Goal: Task Accomplishment & Management: Manage account settings

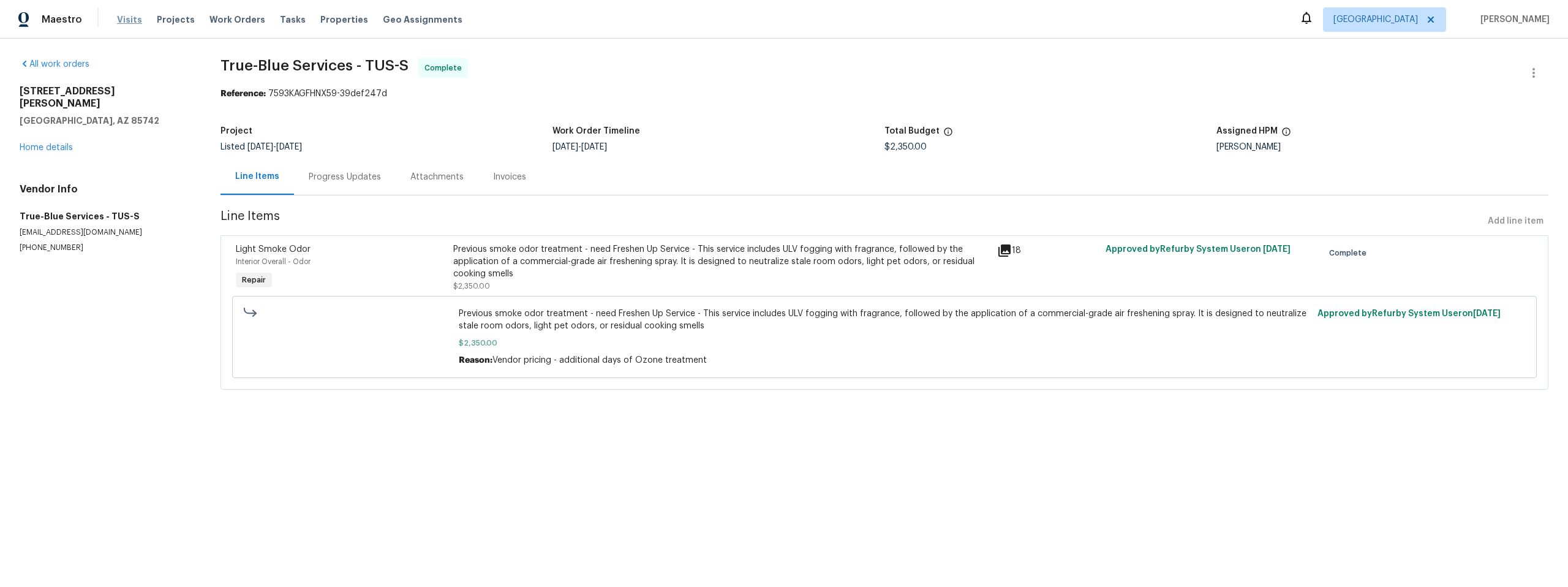
click at [119, 20] on span "Visits" at bounding box center [129, 19] width 25 height 12
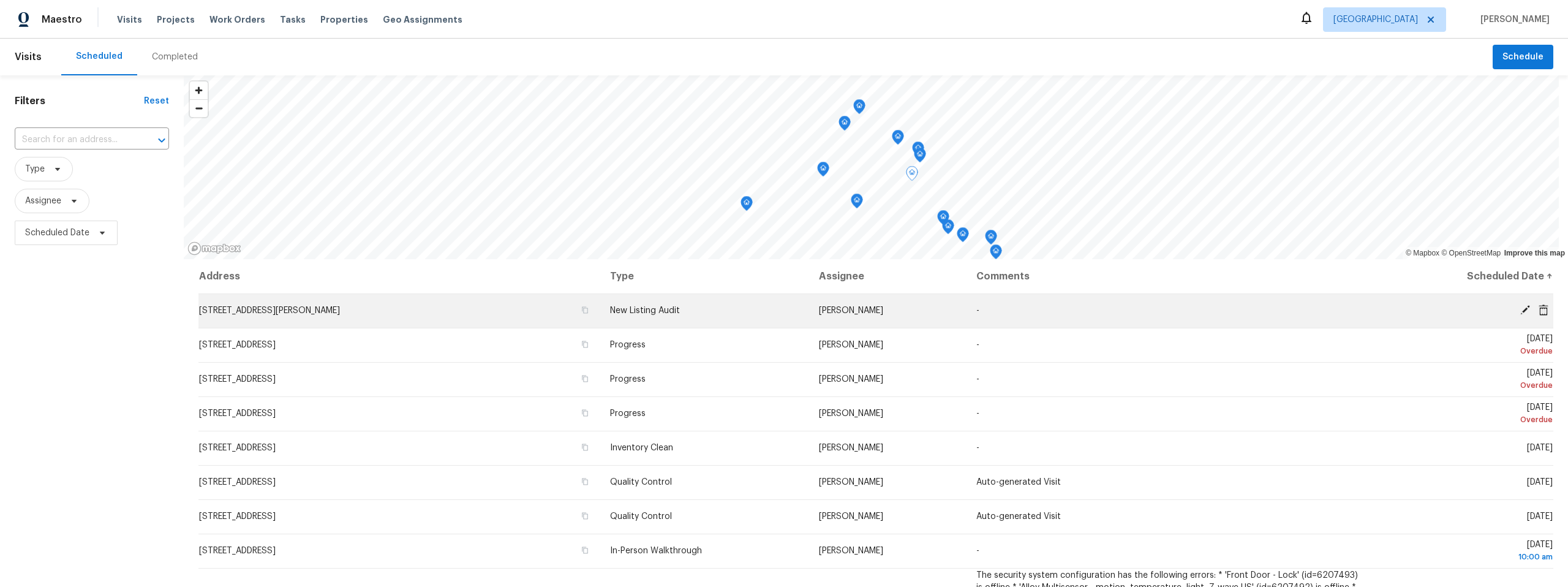
click at [1521, 309] on icon at bounding box center [1526, 310] width 10 height 10
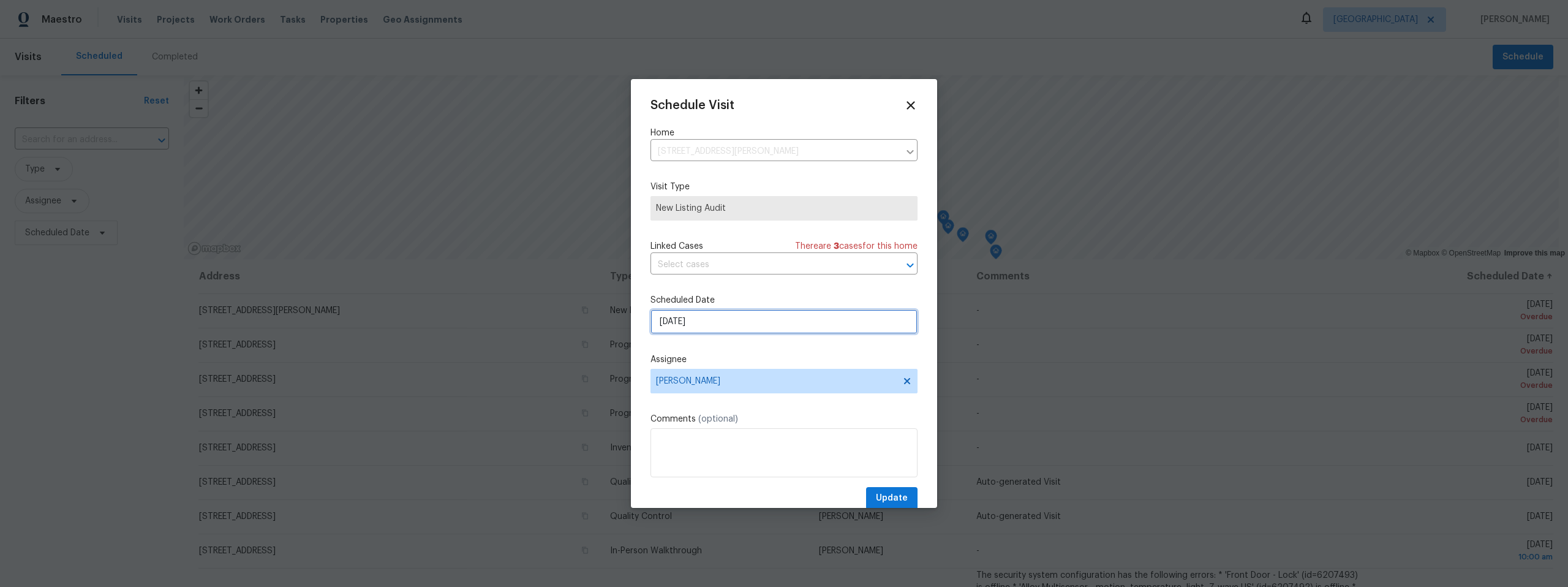
click at [734, 320] on input "8/11/2025" at bounding box center [784, 321] width 267 height 25
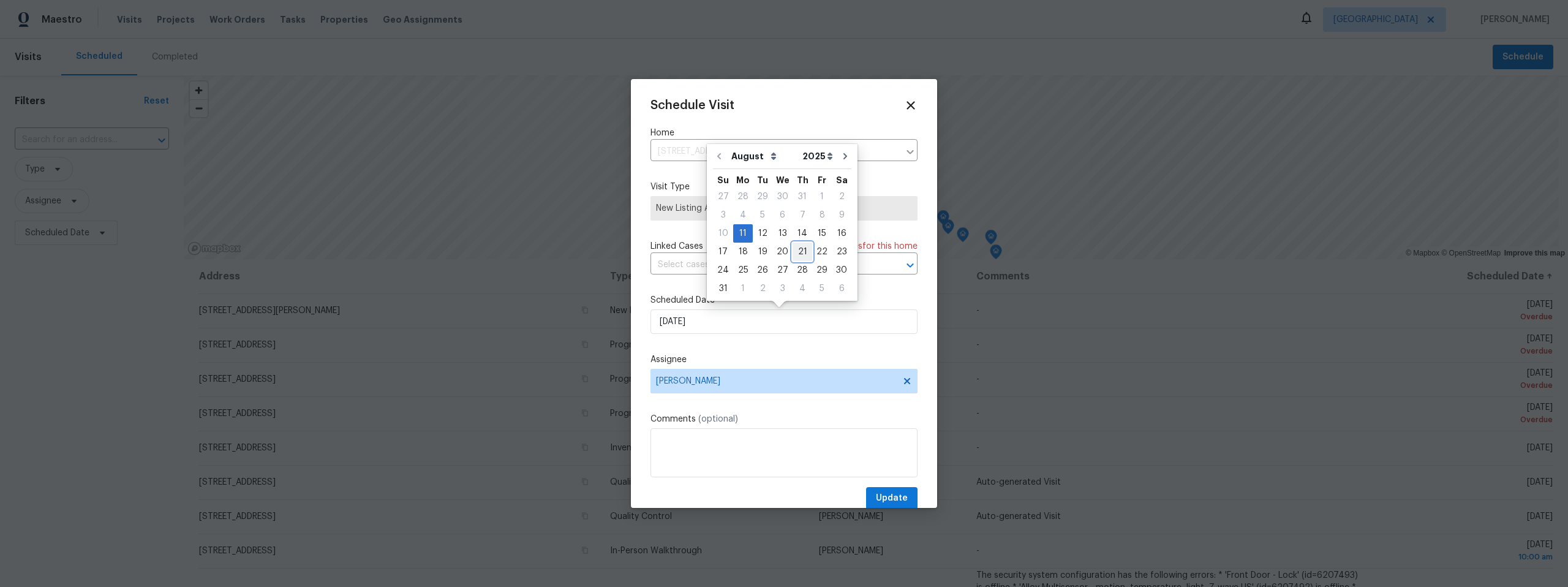
click at [797, 251] on div "21" at bounding box center [802, 251] width 20 height 17
type input "8/21/2025"
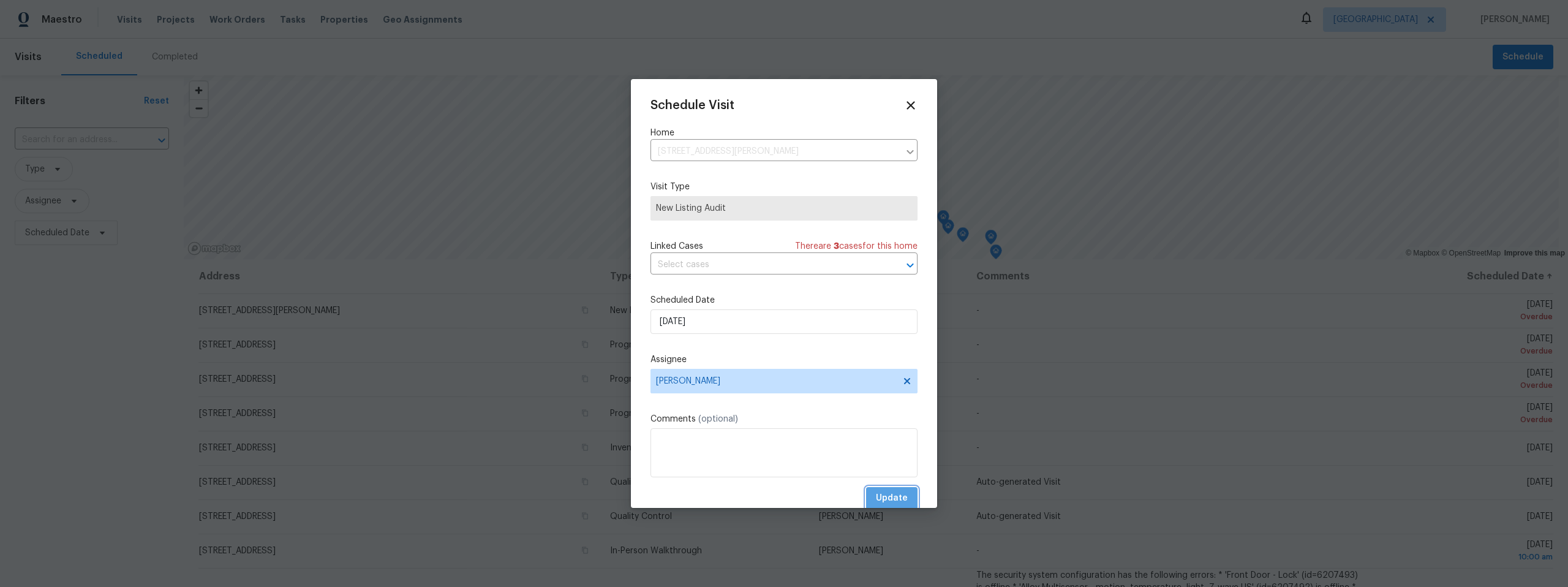
drag, startPoint x: 885, startPoint y: 492, endPoint x: 983, endPoint y: 472, distance: 100.0
click at [885, 493] on span "Update" at bounding box center [892, 498] width 32 height 16
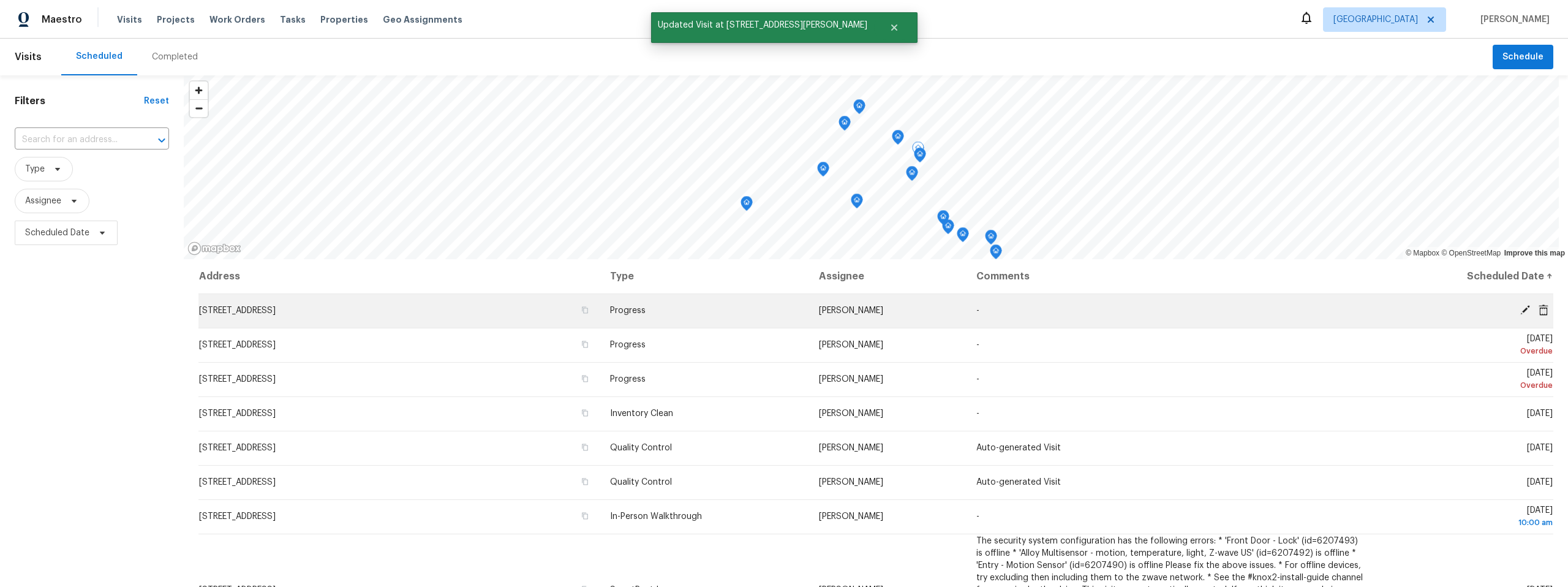
click at [1521, 307] on icon at bounding box center [1526, 310] width 10 height 10
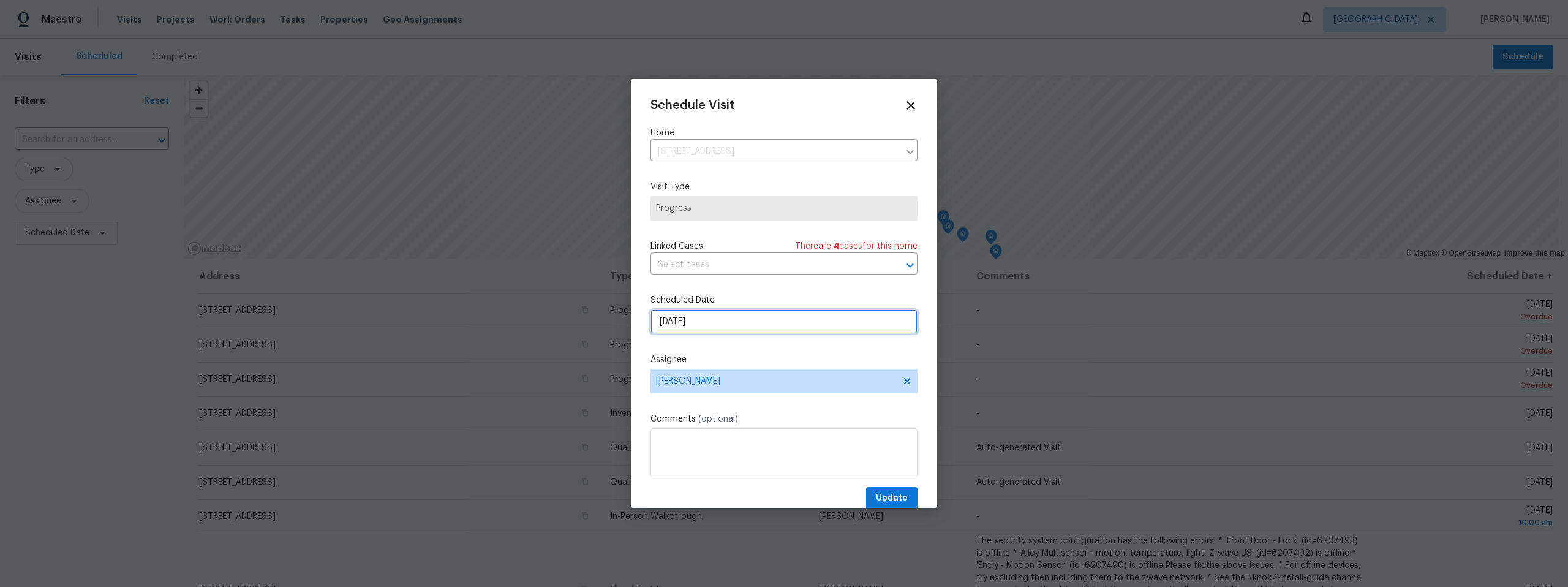
click at [737, 319] on input "8/18/2025" at bounding box center [784, 321] width 267 height 25
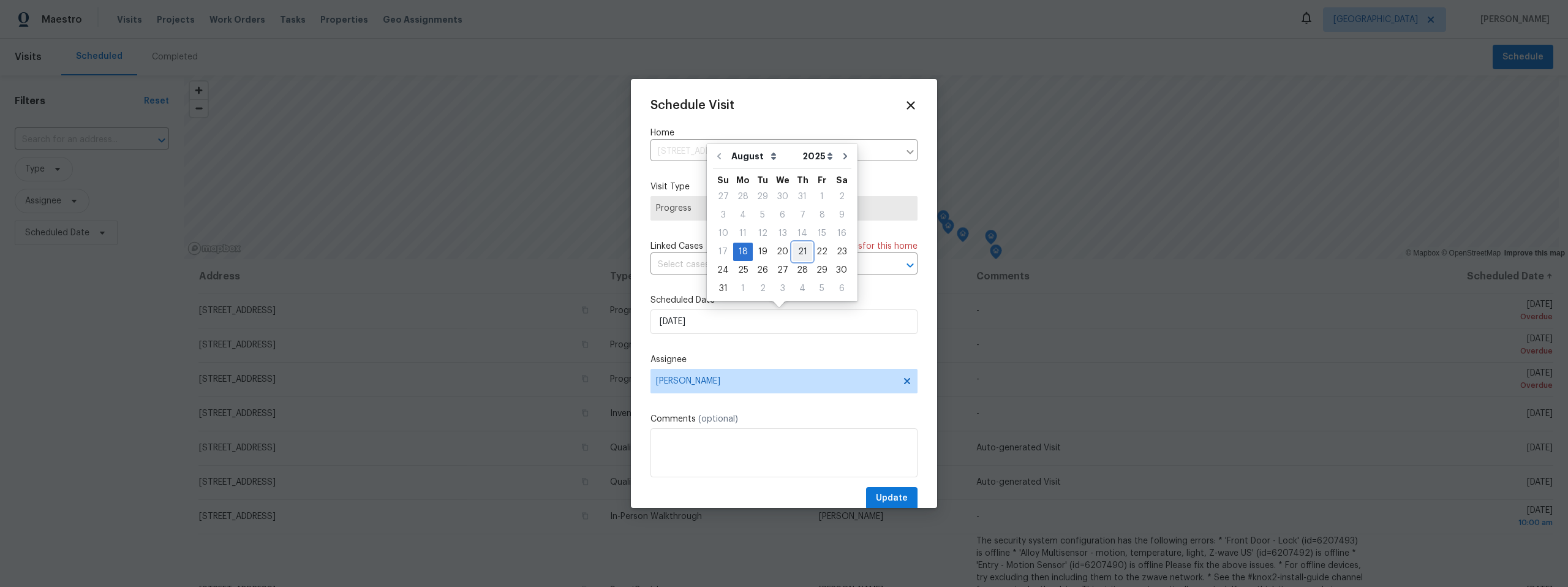
click at [797, 249] on div "21" at bounding box center [802, 251] width 20 height 17
type input "8/21/2025"
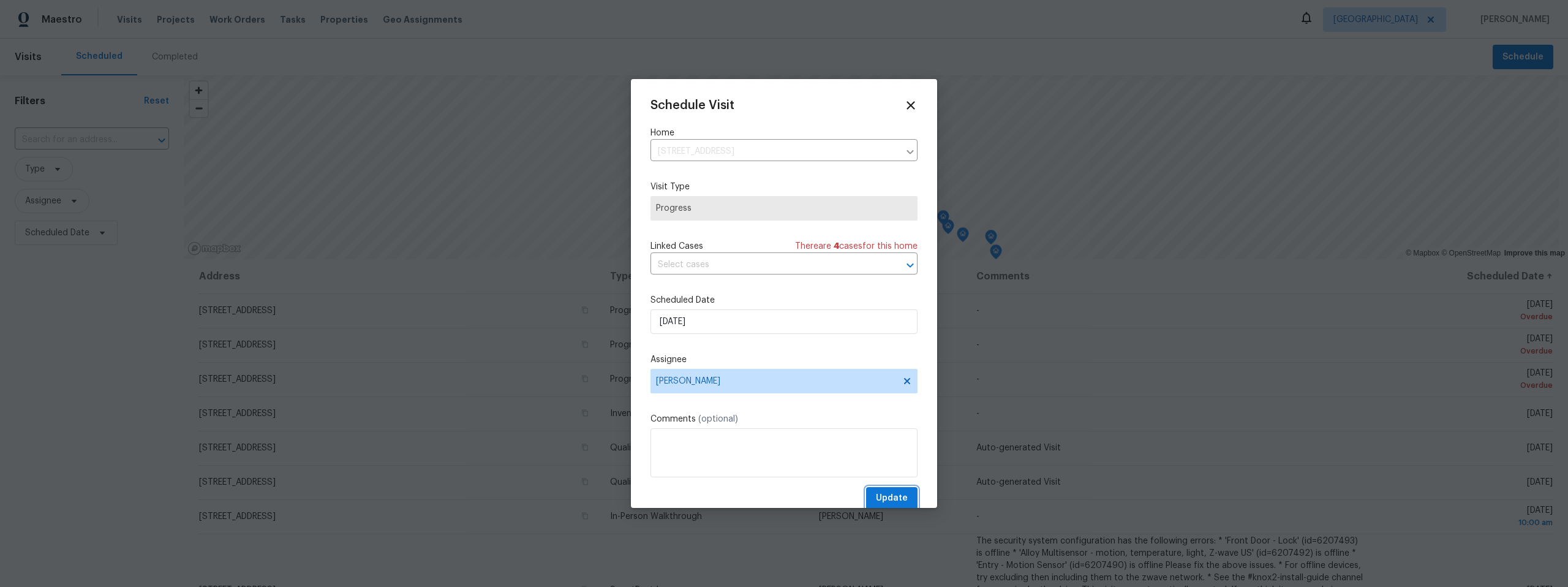
click at [888, 491] on span "Update" at bounding box center [892, 498] width 32 height 16
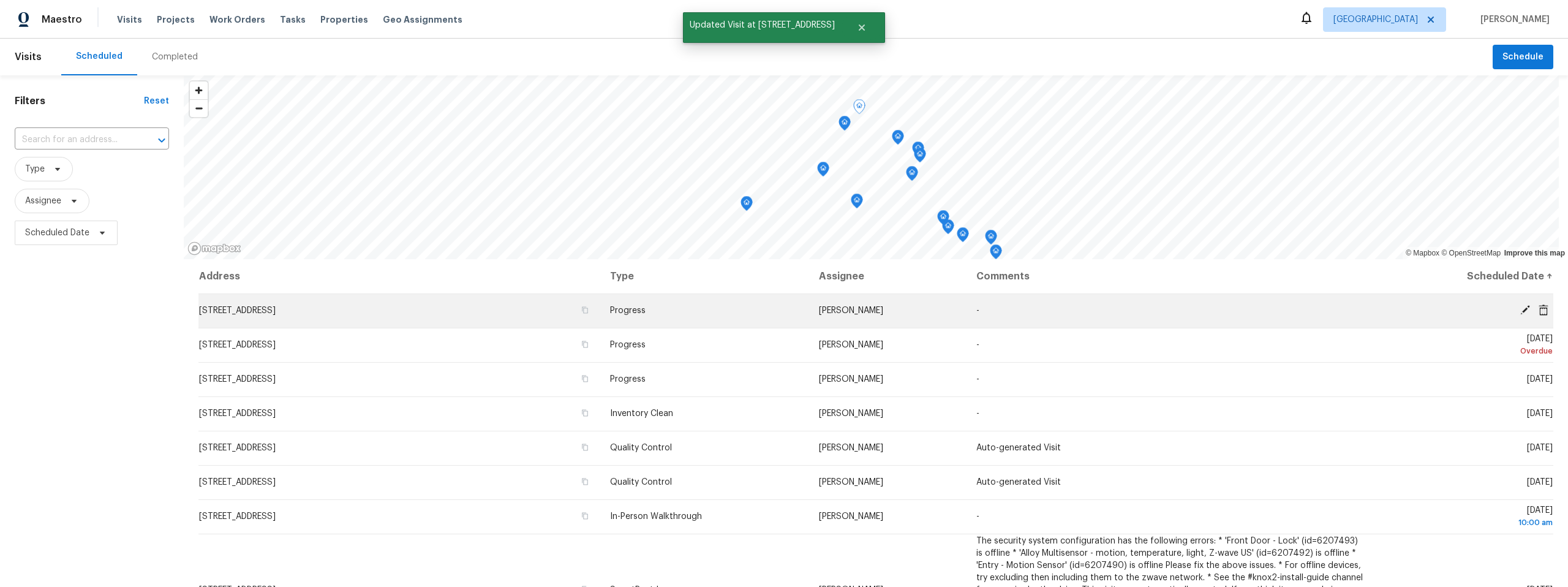
click at [1521, 308] on icon at bounding box center [1526, 310] width 10 height 10
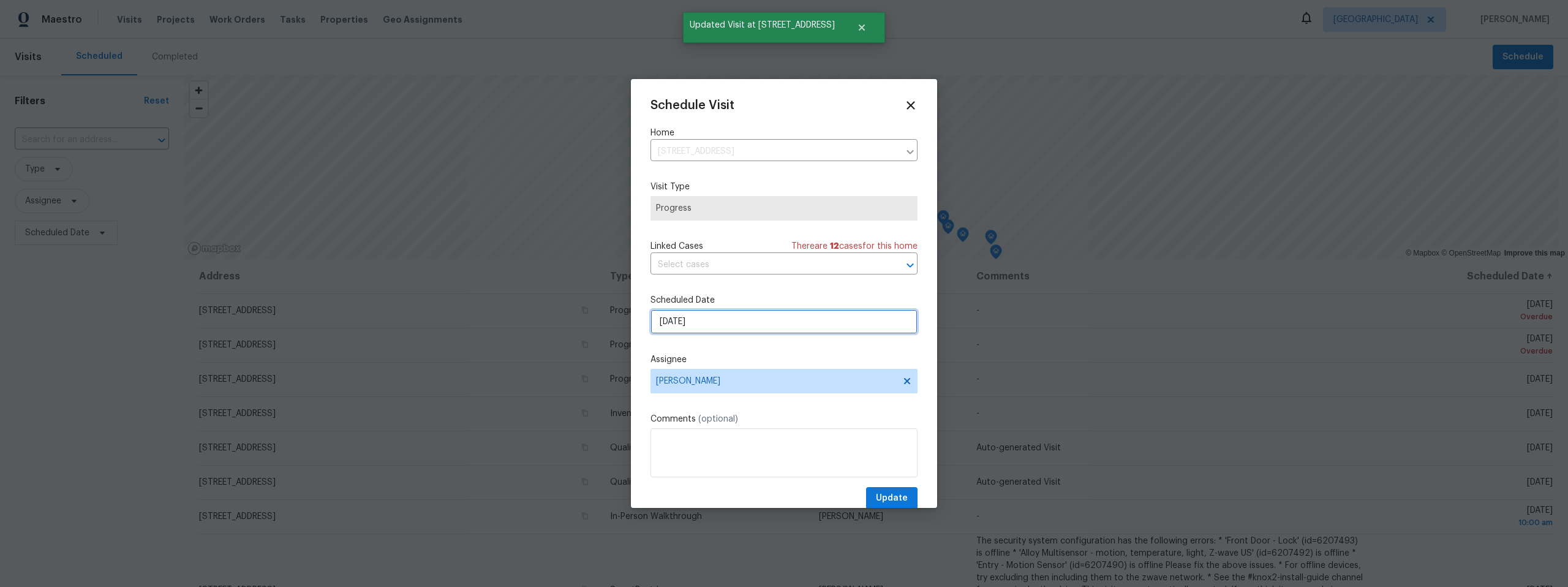
click at [737, 326] on input "8/18/2025" at bounding box center [784, 321] width 267 height 25
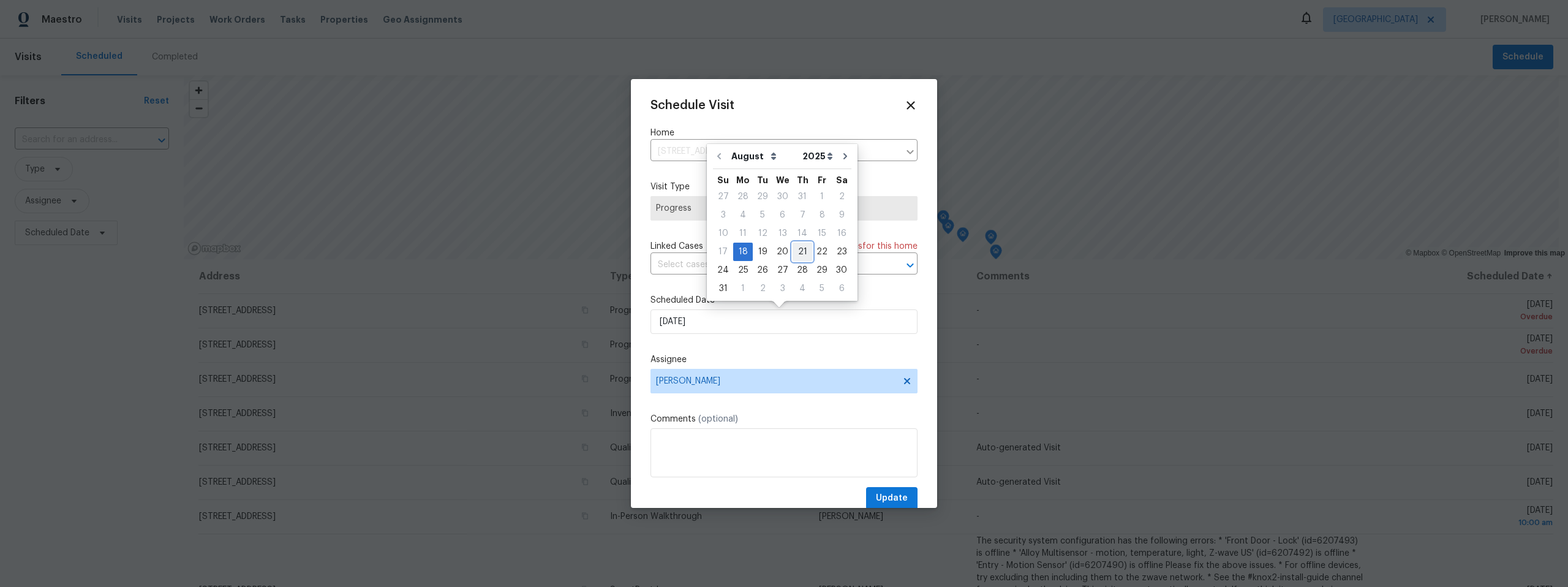
click at [801, 250] on div "21" at bounding box center [802, 251] width 20 height 17
type input "8/21/2025"
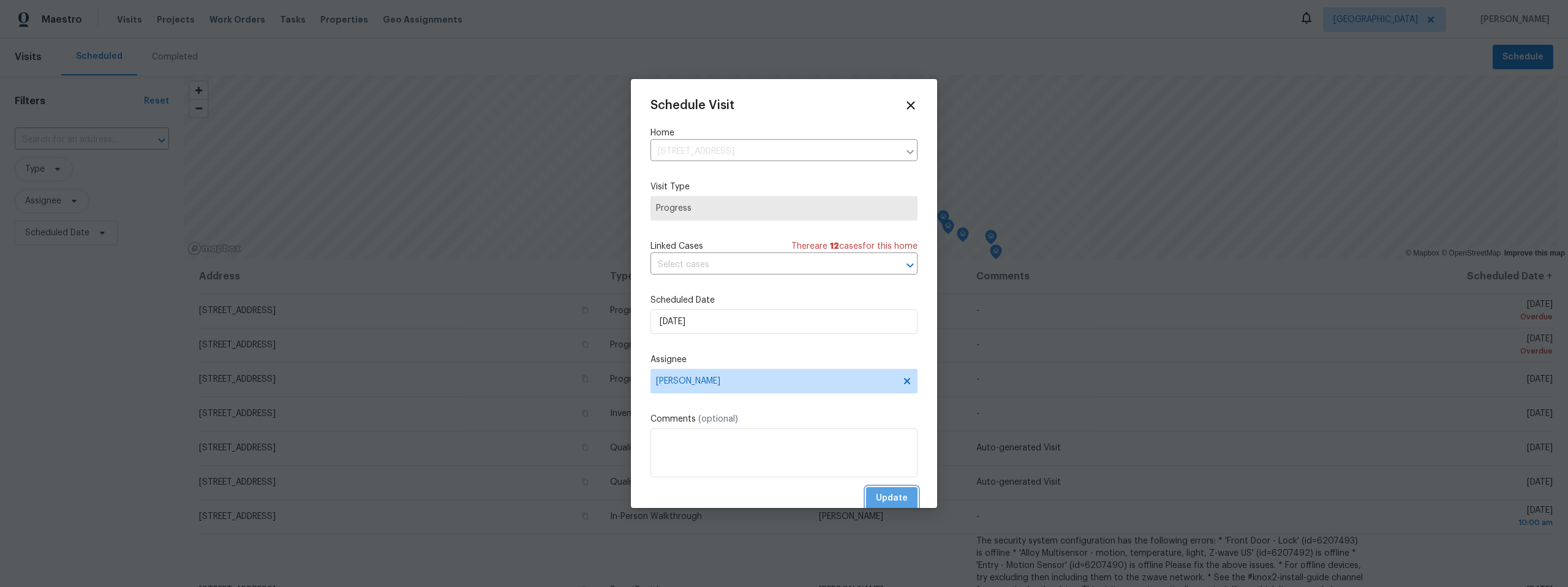
drag, startPoint x: 887, startPoint y: 494, endPoint x: 906, endPoint y: 484, distance: 21.5
click at [888, 494] on span "Update" at bounding box center [892, 498] width 32 height 16
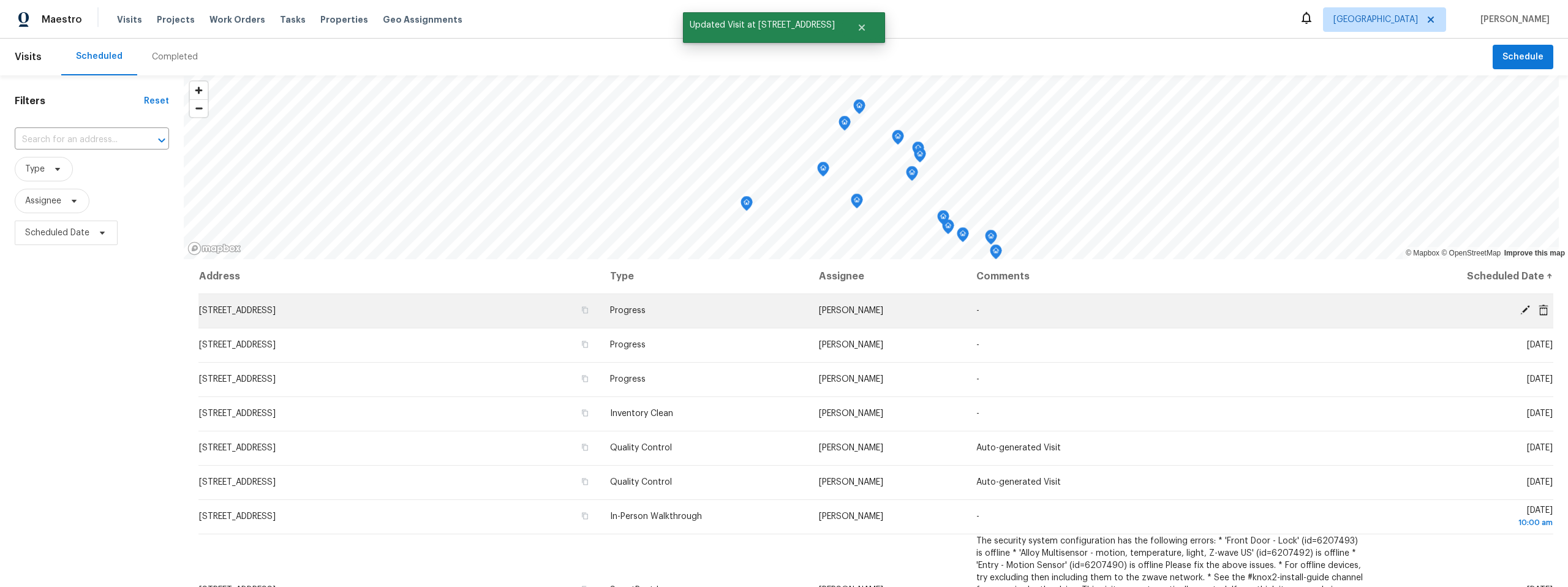
click at [1521, 308] on icon at bounding box center [1526, 310] width 10 height 10
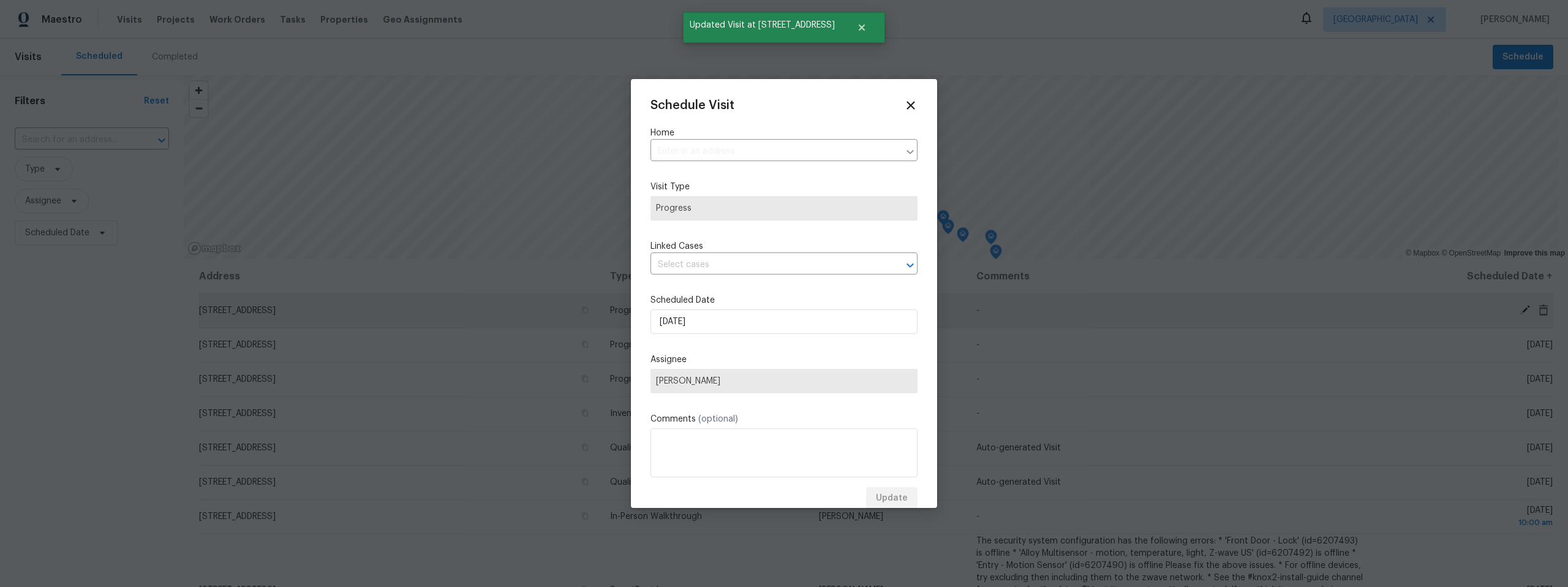
type input "5141 W Aquamarine St, Tucson, AZ 85742"
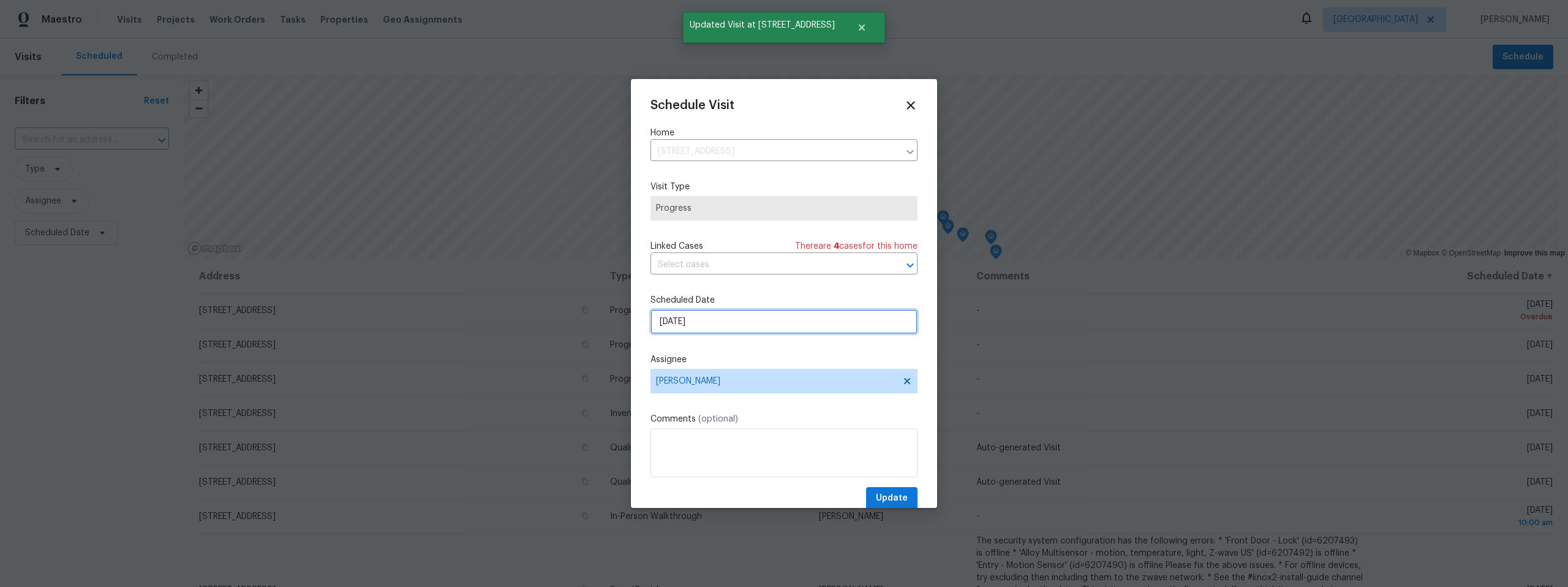
click at [750, 321] on input "8/18/2025" at bounding box center [784, 321] width 267 height 25
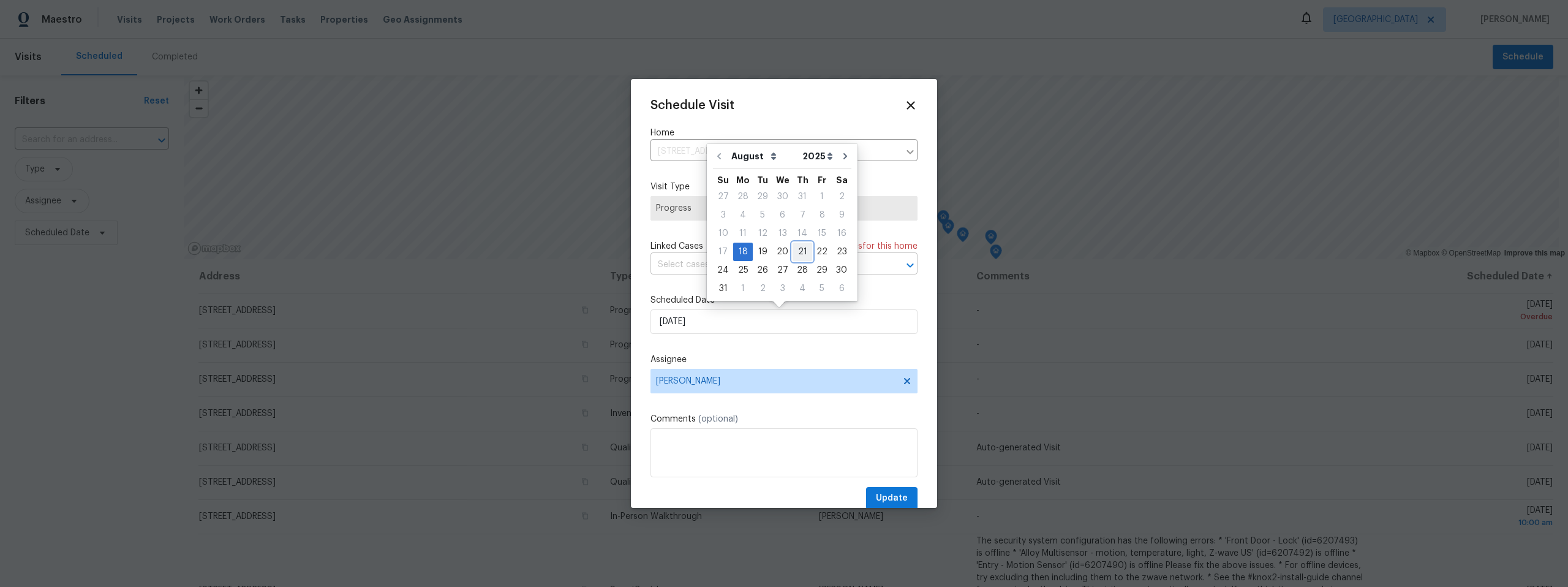
drag, startPoint x: 802, startPoint y: 249, endPoint x: 810, endPoint y: 262, distance: 15.3
click at [802, 249] on div "21" at bounding box center [802, 251] width 20 height 17
type input "8/21/2025"
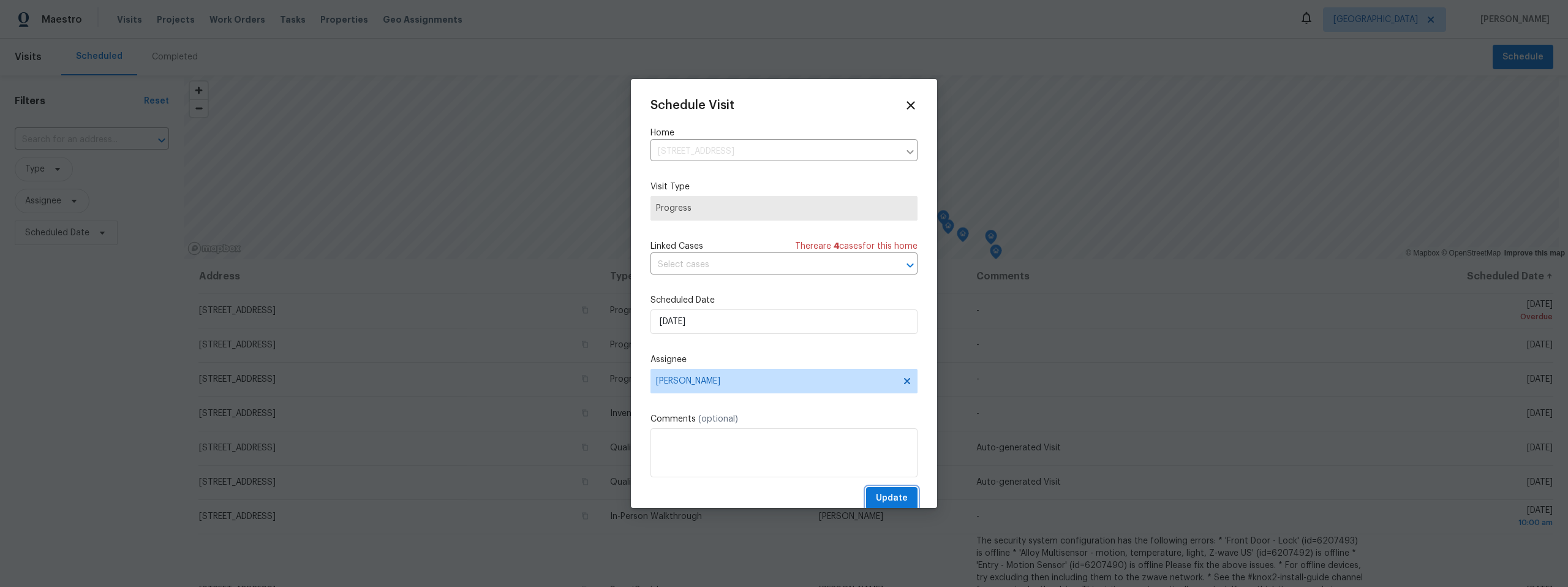
click at [896, 491] on span "Update" at bounding box center [892, 498] width 32 height 16
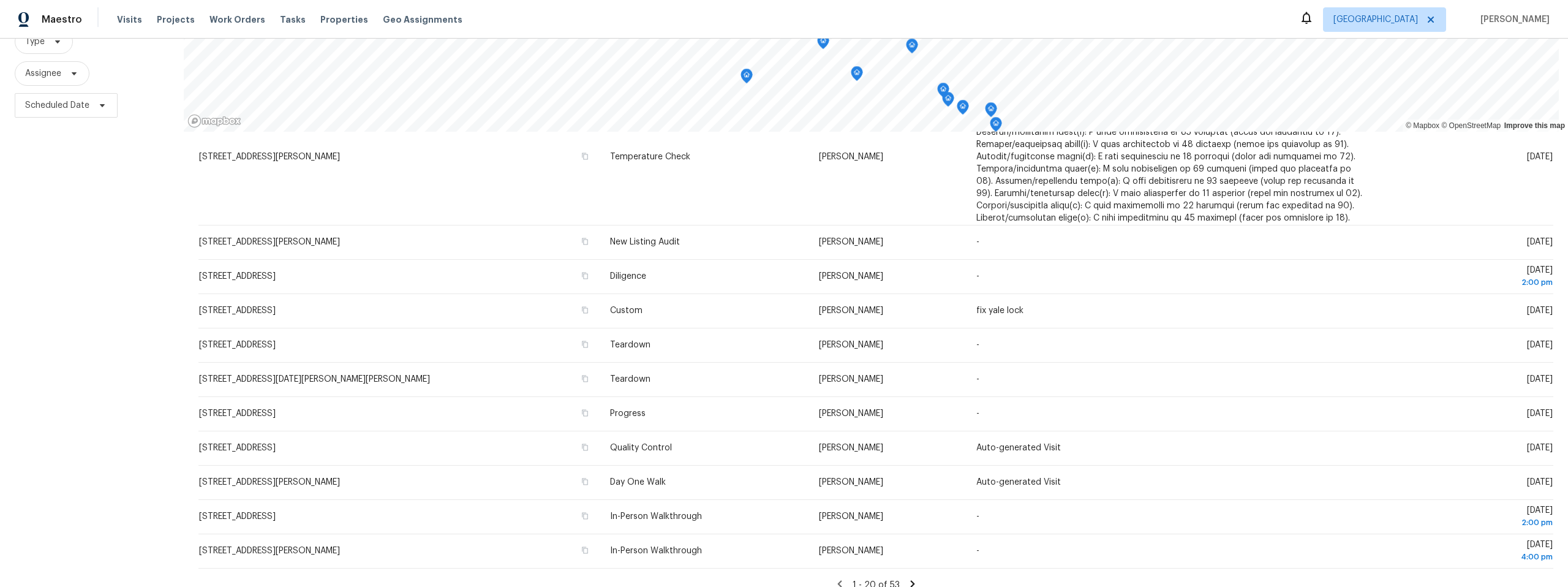
scroll to position [151, 0]
